Goal: Book appointment/travel/reservation

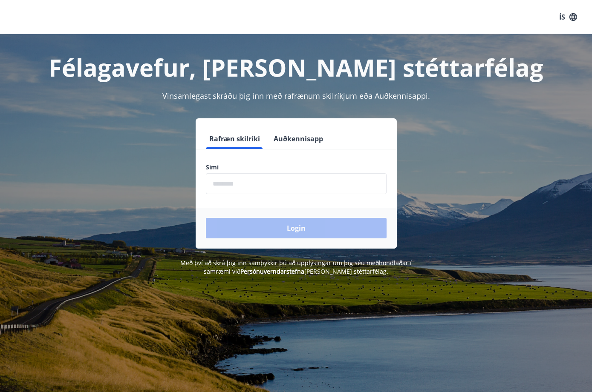
click at [279, 139] on button "Auðkennisapp" at bounding box center [298, 139] width 56 height 20
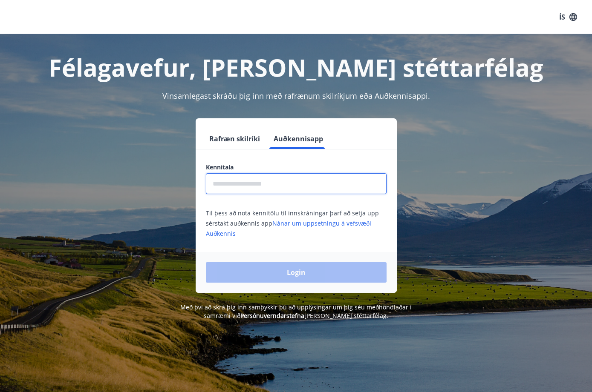
click at [248, 179] on input "text" at bounding box center [296, 183] width 181 height 21
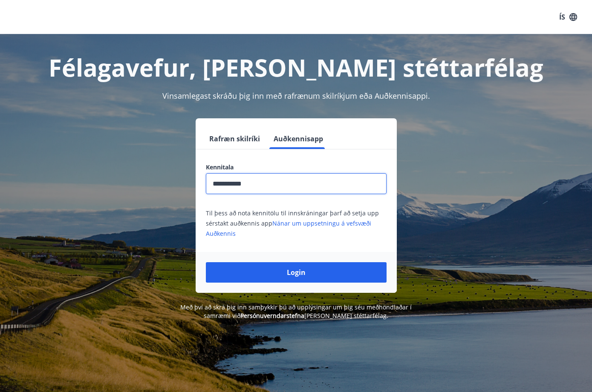
type input "**********"
click at [296, 273] on button "Login" at bounding box center [296, 272] width 181 height 20
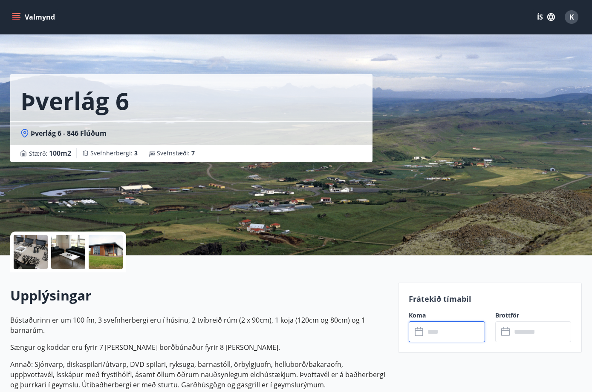
click at [430, 326] on input "text" at bounding box center [455, 332] width 60 height 21
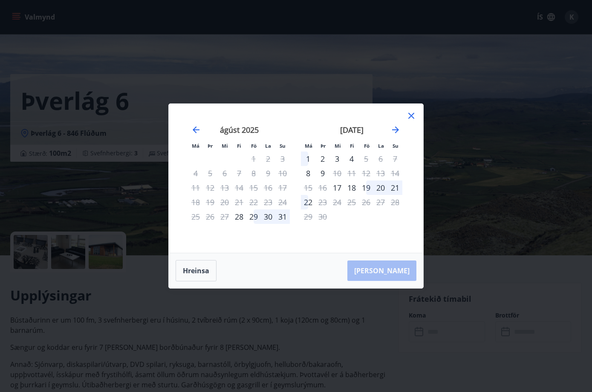
click at [409, 115] on icon at bounding box center [411, 116] width 10 height 10
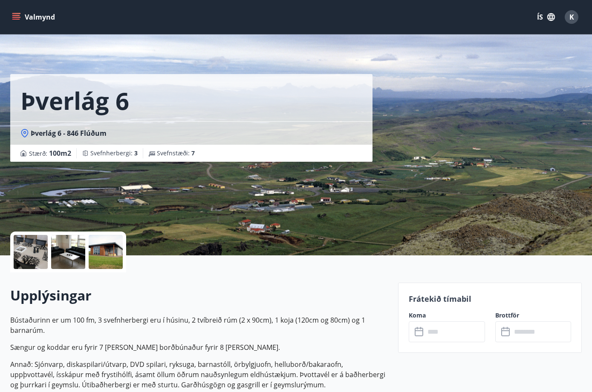
click at [19, 18] on icon "menu" at bounding box center [16, 17] width 9 height 9
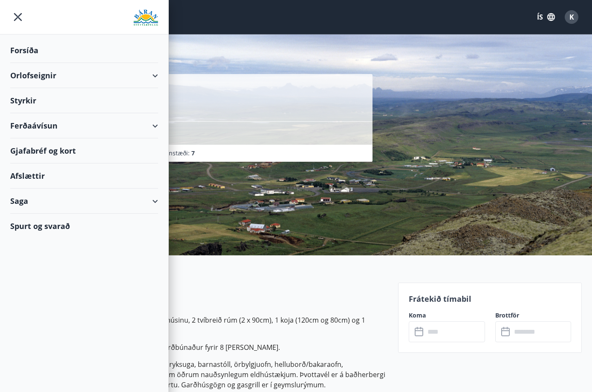
click at [60, 72] on div "Orlofseignir" at bounding box center [84, 75] width 148 height 25
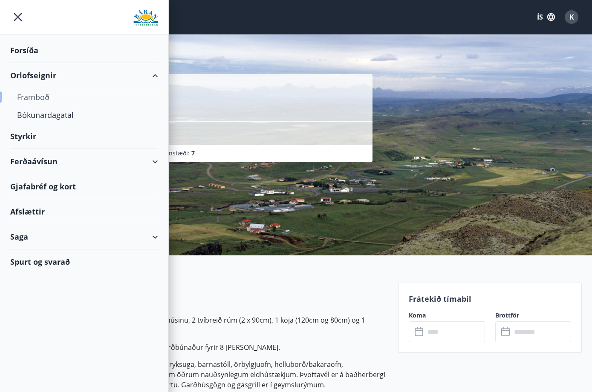
click at [34, 95] on div "Framboð" at bounding box center [84, 97] width 134 height 18
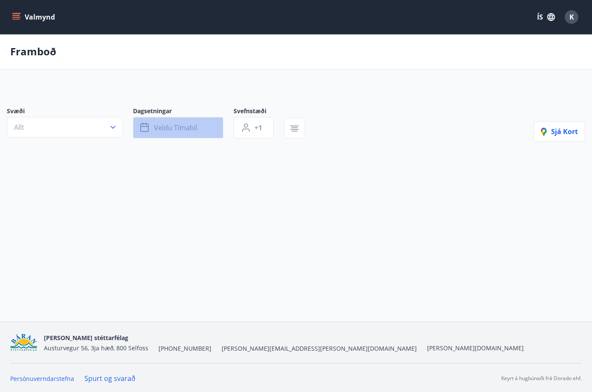
click at [164, 132] on span "Veldu tímabil" at bounding box center [175, 127] width 43 height 9
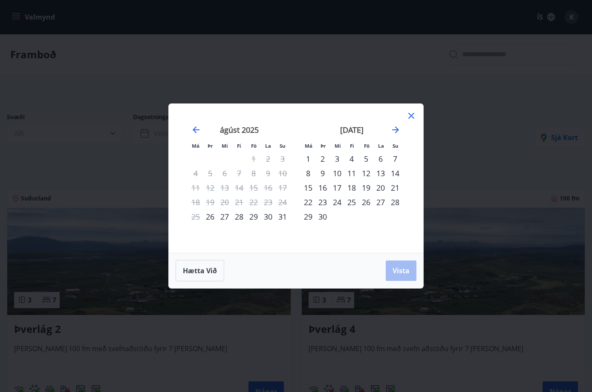
click at [375, 158] on div "6" at bounding box center [380, 159] width 14 height 14
click at [311, 172] on div "8" at bounding box center [308, 173] width 14 height 14
click at [394, 269] on span "Vista" at bounding box center [400, 270] width 17 height 9
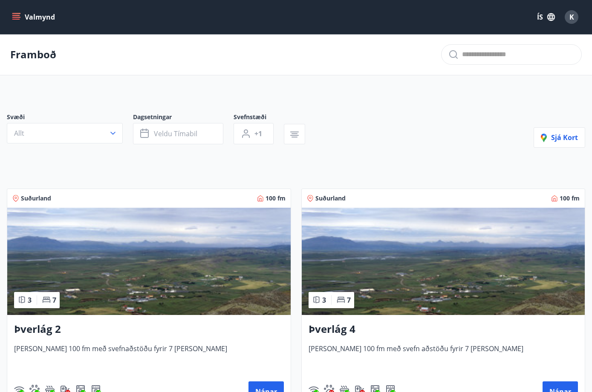
scroll to position [220, 0]
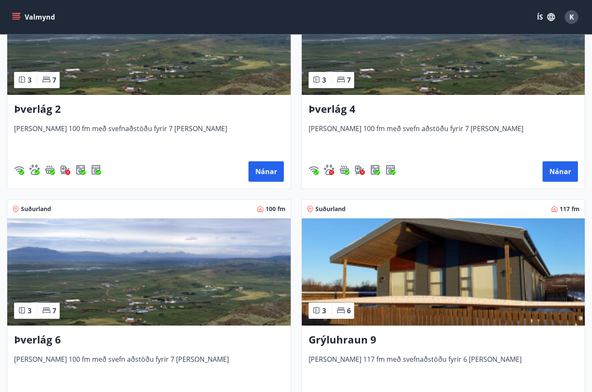
click at [247, 167] on div "Nánar" at bounding box center [149, 171] width 270 height 20
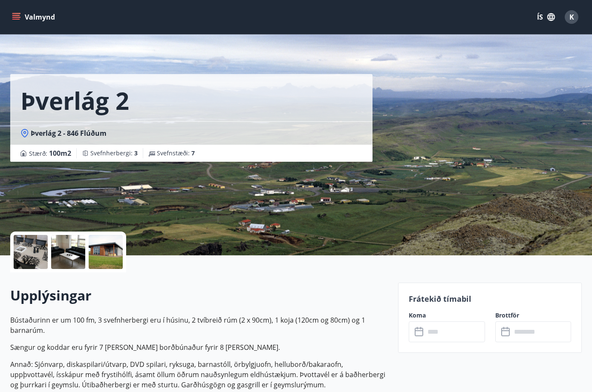
click at [450, 338] on input "text" at bounding box center [455, 332] width 60 height 21
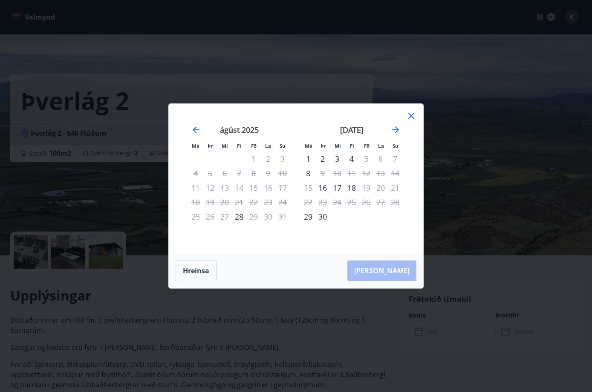
click at [370, 320] on div "Má Þr Mi Fi Fö La Su Má Þr Mi Fi Fö La Su júlí 2025 1 2 3 4 5 6 7 8 9 10 11 12 …" at bounding box center [296, 196] width 592 height 392
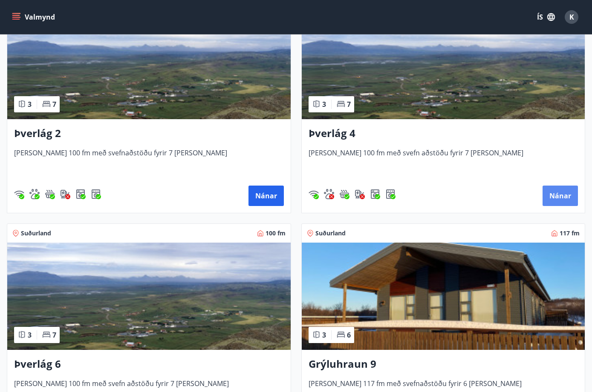
click at [567, 194] on button "Nánar" at bounding box center [559, 196] width 35 height 20
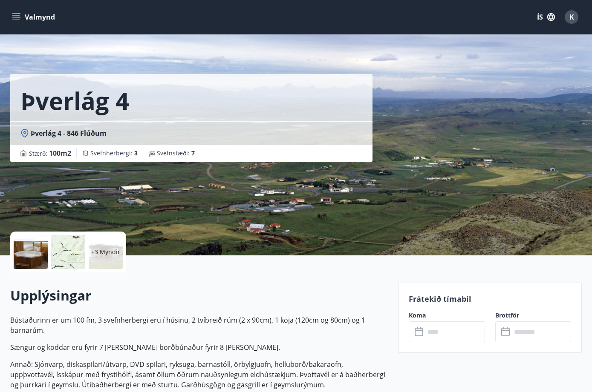
click at [439, 330] on input "text" at bounding box center [455, 332] width 60 height 21
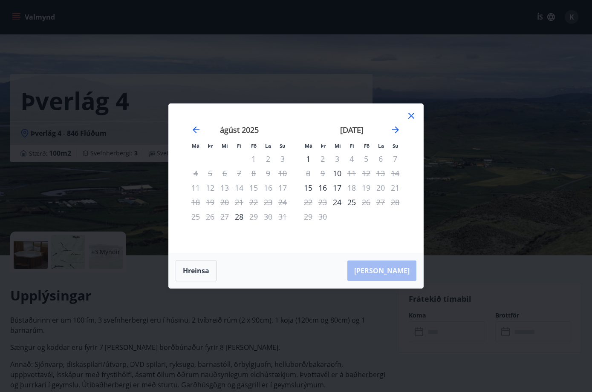
click at [375, 320] on div "Má Þr Mi Fi Fö La Su Má Þr Mi Fi Fö La Su júlí 2025 1 2 3 4 5 6 7 8 9 10 11 12 …" at bounding box center [296, 196] width 592 height 392
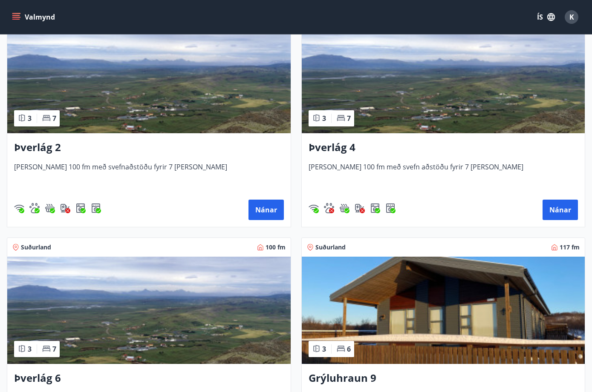
scroll to position [420, 0]
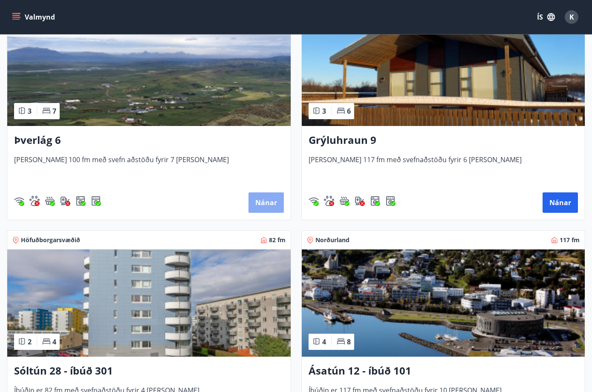
click at [267, 208] on button "Nánar" at bounding box center [265, 203] width 35 height 20
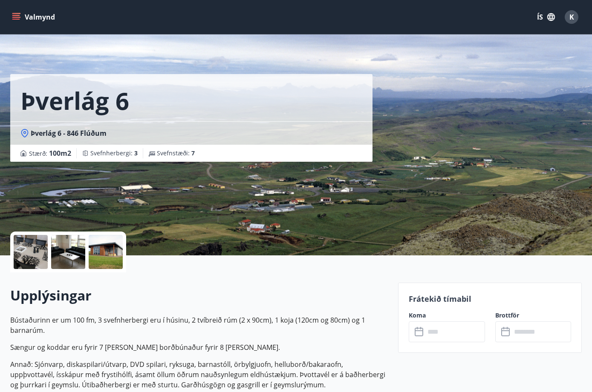
click at [433, 330] on input "text" at bounding box center [455, 332] width 60 height 21
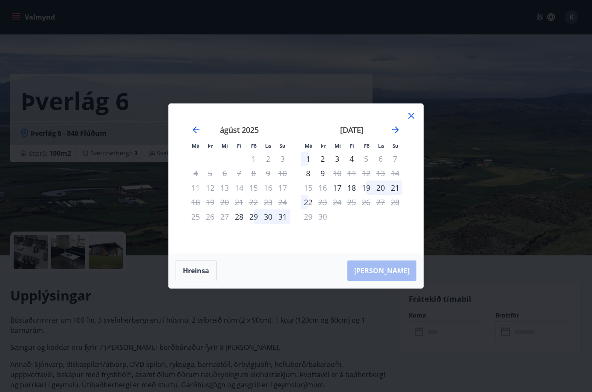
click at [470, 262] on div "Má Þr Mi Fi Fö La Su Má Þr Mi Fi Fö La Su júlí 2025 1 2 3 4 5 6 7 8 9 10 11 12 …" at bounding box center [296, 196] width 592 height 392
